Goal: Information Seeking & Learning: Understand process/instructions

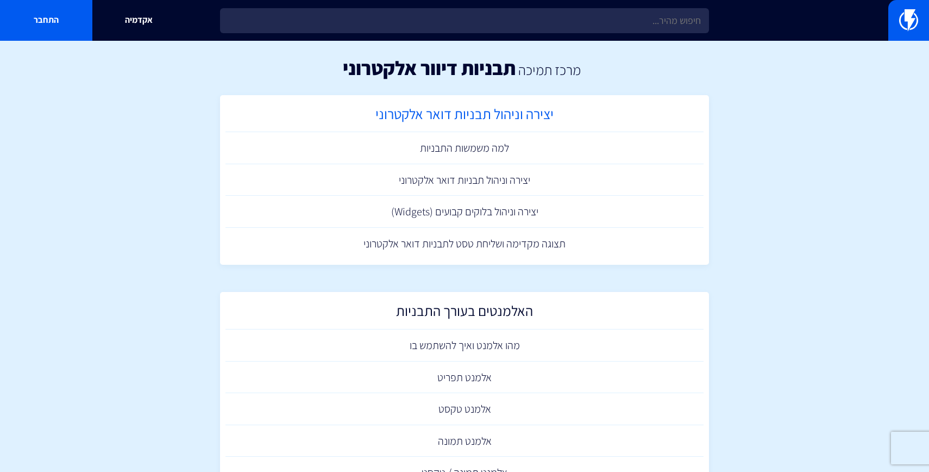
click at [490, 110] on h2 "יצירה וניהול תבניות דואר אלקטרוני" at bounding box center [464, 116] width 467 height 21
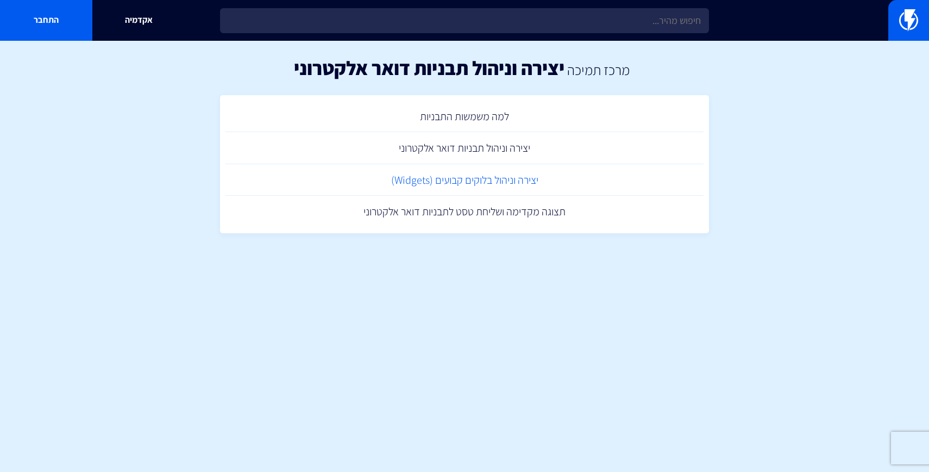
click at [489, 183] on link "יצירה וניהול בלוקים קבועים (Widgets)" at bounding box center [465, 180] width 478 height 32
